Goal: Transaction & Acquisition: Book appointment/travel/reservation

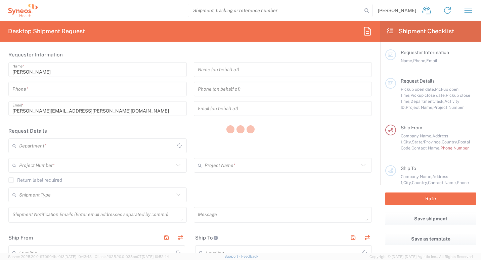
type input "Morelos"
type input "[GEOGRAPHIC_DATA]"
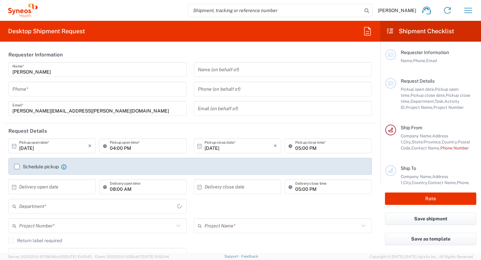
type input "INC Research Clin Svcs [GEOGRAPHIC_DATA]"
type input "3213"
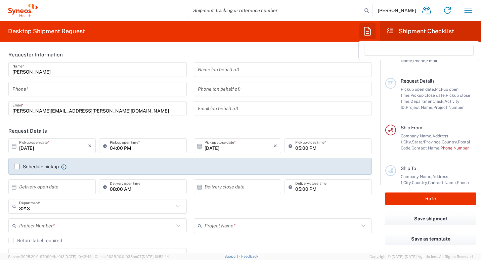
click at [366, 32] on icon "button" at bounding box center [367, 31] width 11 height 11
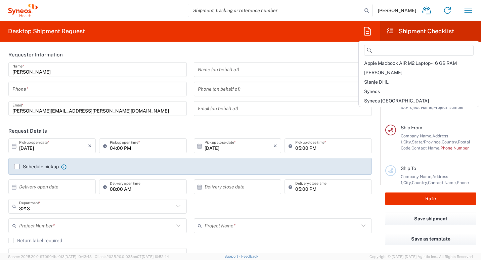
click at [399, 33] on h2 "Shipment Checklist" at bounding box center [421, 31] width 68 height 8
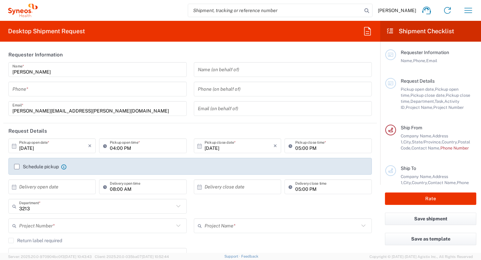
click at [400, 13] on span "[PERSON_NAME]" at bounding box center [397, 10] width 38 height 6
click at [404, 10] on span "[PERSON_NAME]" at bounding box center [397, 10] width 38 height 6
click at [467, 9] on icon "button" at bounding box center [468, 10] width 11 height 11
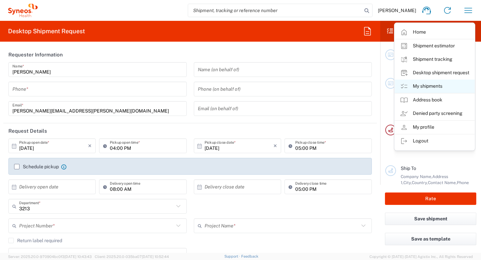
click at [442, 89] on link "My shipments" at bounding box center [435, 86] width 80 height 13
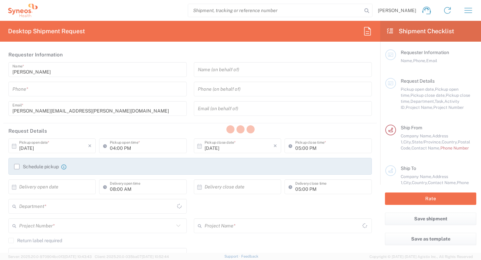
type input "3213"
type input "Morelos"
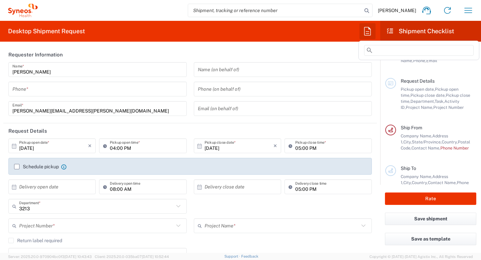
click at [368, 26] on icon "button" at bounding box center [367, 31] width 11 height 11
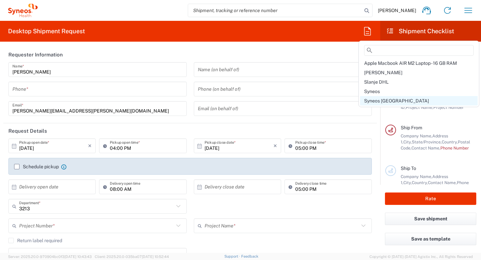
click at [376, 101] on span "Syneos [GEOGRAPHIC_DATA]" at bounding box center [396, 100] width 65 height 5
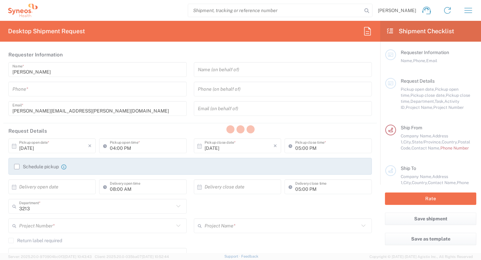
type input "5564224330"
type input "[PERSON_NAME][EMAIL_ADDRESS][PERSON_NAME][DOMAIN_NAME]"
type input "02:00 PM"
type input "04:35 PM"
type textarea "[PERSON_NAME][EMAIL_ADDRESS][PERSON_NAME][DOMAIN_NAME]"
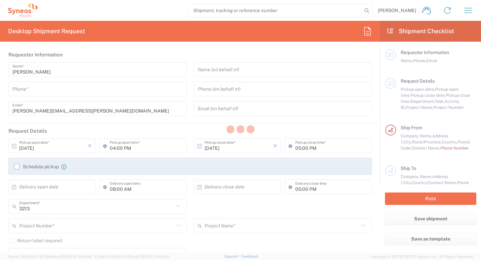
type input "Colorines 12"
type input "Ixcatepec"
type input "Tepoztlan"
type input "62525"
type input "5564224330"
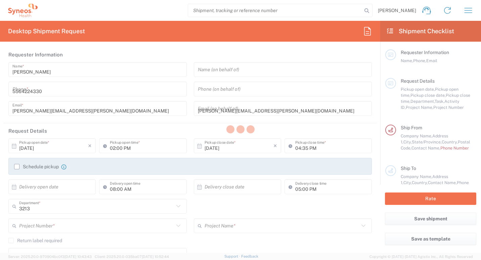
type input "INC Research Clin Svcs [GEOGRAPHIC_DATA]"
type input "[GEOGRAPHIC_DATA][STREET_ADDRESS][PERSON_NAME][GEOGRAPHIC_DATA]"
type input "[GEOGRAPHIC_DATA]"
type input "Tlalnepantla"
type input "[GEOGRAPHIC_DATA]"
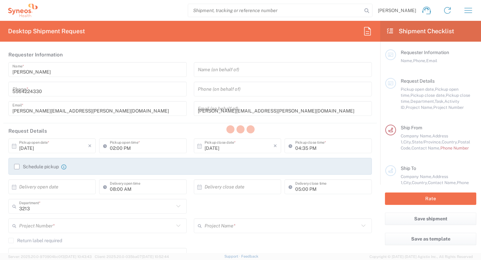
type input "54060"
type input "[PERSON_NAME] del [PERSON_NAME]"
type input "5564224330"
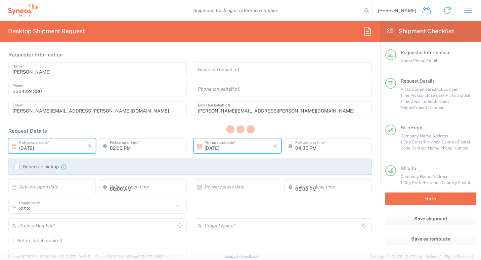
type input "[GEOGRAPHIC_DATA]"
type input "3213 DEPARTMENTAL EXPENSE"
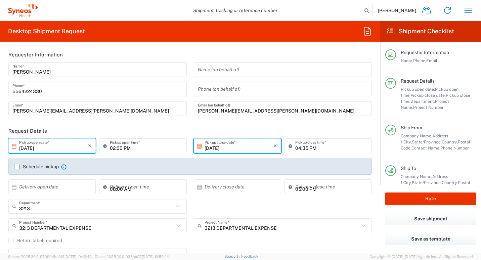
click at [57, 148] on input "[DATE]" at bounding box center [53, 146] width 69 height 12
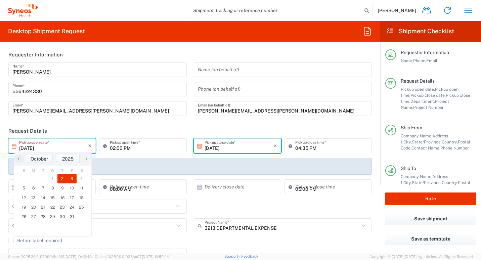
click at [72, 179] on span "3" at bounding box center [72, 178] width 10 height 9
type input "[DATE]"
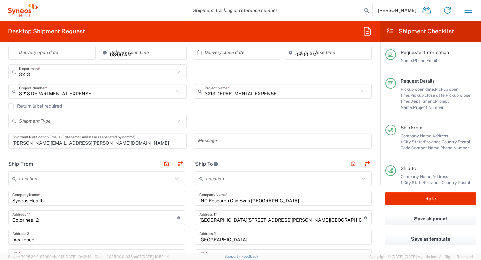
scroll to position [168, 0]
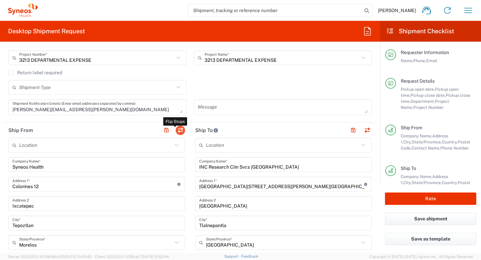
click at [179, 131] on button "button" at bounding box center [180, 130] width 9 height 9
type input "INC Research Clin Svcs [GEOGRAPHIC_DATA]"
type input "[GEOGRAPHIC_DATA][STREET_ADDRESS][PERSON_NAME][GEOGRAPHIC_DATA]"
type input "[GEOGRAPHIC_DATA]"
type input "Tlalnepantla"
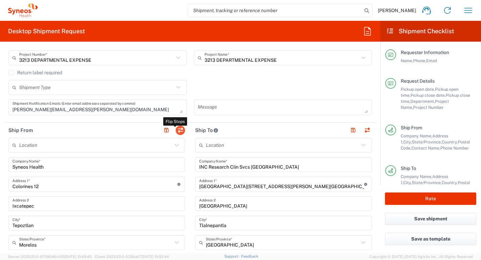
type input "[GEOGRAPHIC_DATA]"
type input "54060"
type input "[PERSON_NAME] del [PERSON_NAME]"
type input "Syneos Health"
type input "Colorines 12"
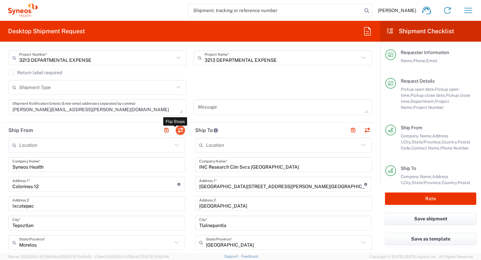
type input "Ixcatepec"
type input "Tepoztlan"
type input "Morelos"
type input "62525"
type input "[PERSON_NAME]"
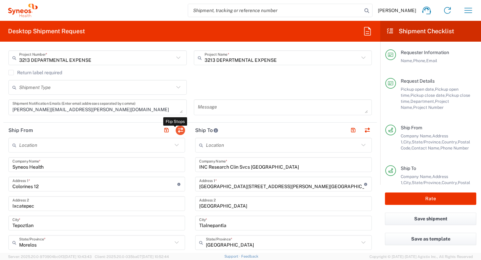
type input "[PERSON_NAME][EMAIL_ADDRESS][PERSON_NAME][DOMAIN_NAME]"
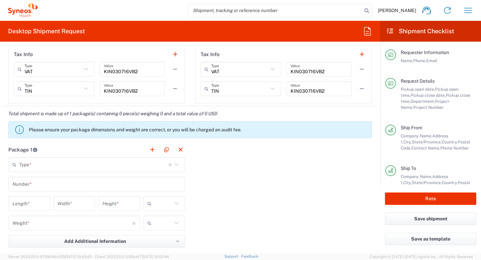
scroll to position [538, 0]
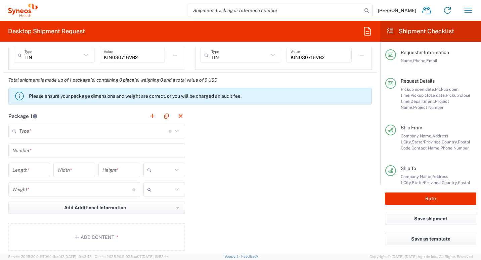
click at [173, 132] on icon at bounding box center [176, 131] width 9 height 9
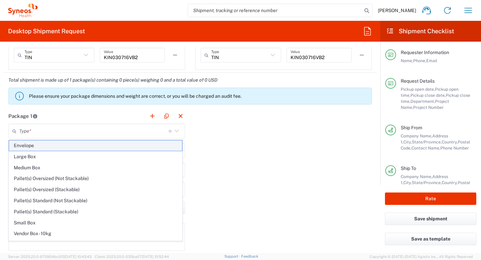
click at [37, 146] on span "Envelope" at bounding box center [95, 146] width 173 height 10
type input "Envelope"
type input "1"
type input "9.5"
type input "12.5"
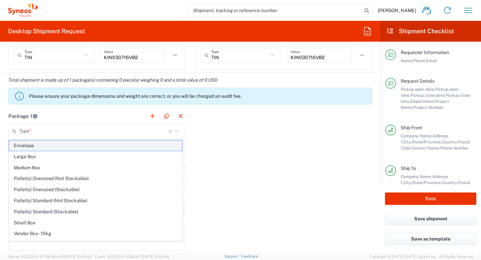
type input "0.25"
type input "in"
type input "0.45"
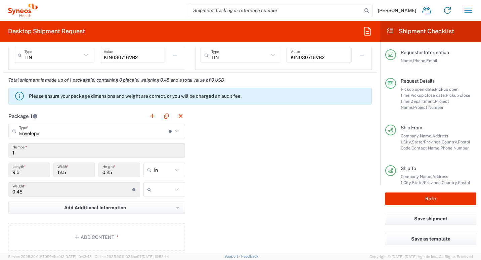
click at [174, 170] on icon at bounding box center [176, 170] width 9 height 9
click at [156, 198] on span "cm" at bounding box center [162, 196] width 40 height 10
type input "24.13"
type input "31.75"
type input "0.64"
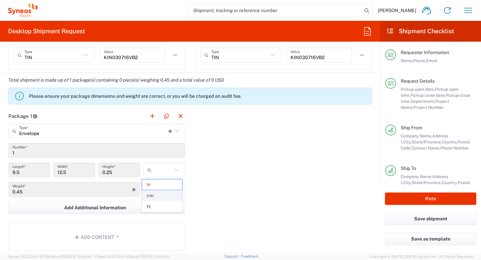
type input "cm"
click at [175, 190] on icon at bounding box center [177, 189] width 4 height 2
click at [159, 203] on span "kgs" at bounding box center [162, 204] width 40 height 10
type input "kgs"
click at [218, 179] on div "Package 1 Envelope Type * Material used to package goods Envelope Large Box Med…" at bounding box center [190, 183] width 374 height 148
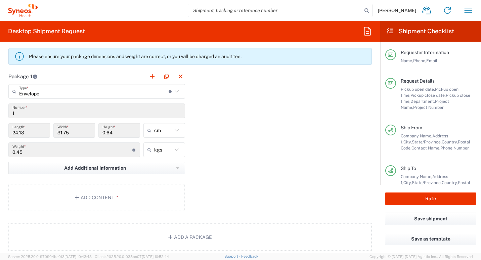
scroll to position [605, 0]
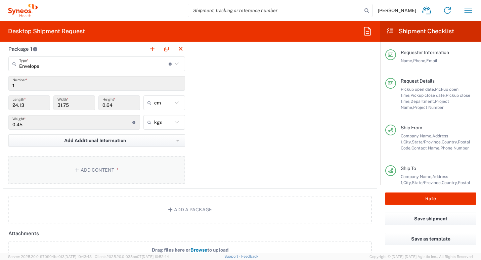
click at [110, 175] on button "Add Content *" at bounding box center [96, 170] width 177 height 28
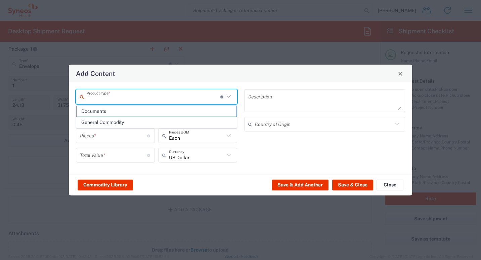
click at [123, 94] on input "text" at bounding box center [154, 97] width 134 height 12
click at [114, 113] on span "Documents" at bounding box center [157, 111] width 160 height 10
type input "Documents"
type input "1"
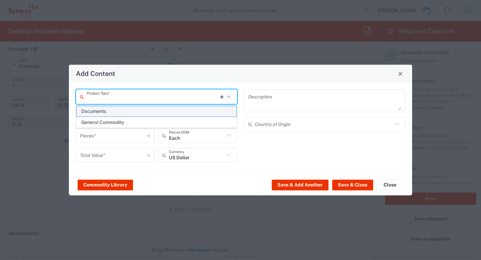
type input "1"
type textarea "Documents"
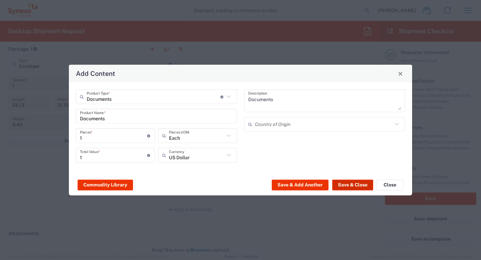
click at [345, 182] on button "Save & Close" at bounding box center [352, 185] width 41 height 11
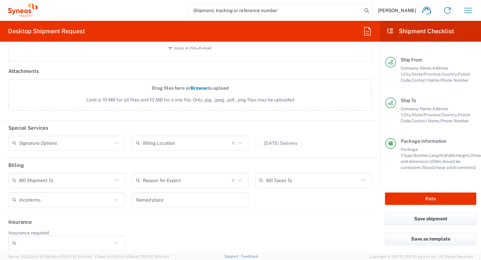
scroll to position [812, 0]
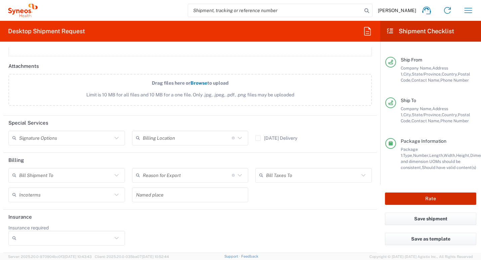
click at [420, 195] on button "Rate" at bounding box center [430, 199] width 91 height 12
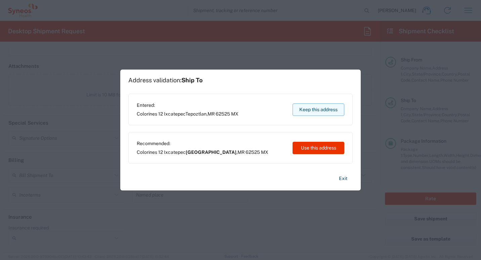
click at [327, 111] on button "Keep this address" at bounding box center [319, 110] width 52 height 12
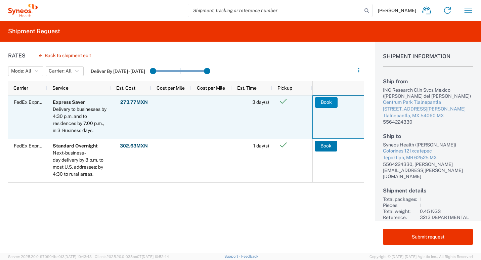
click at [328, 105] on button "Book" at bounding box center [326, 102] width 23 height 11
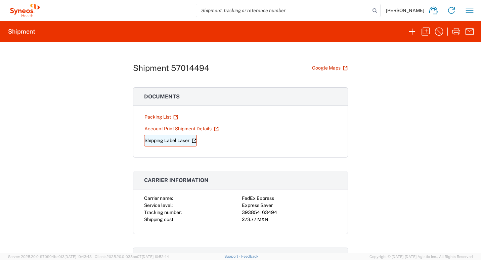
click at [162, 141] on link "Shipping Label Laser" at bounding box center [170, 141] width 53 height 12
click at [157, 119] on link "Packing List" at bounding box center [161, 117] width 34 height 12
